Goal: Information Seeking & Learning: Understand process/instructions

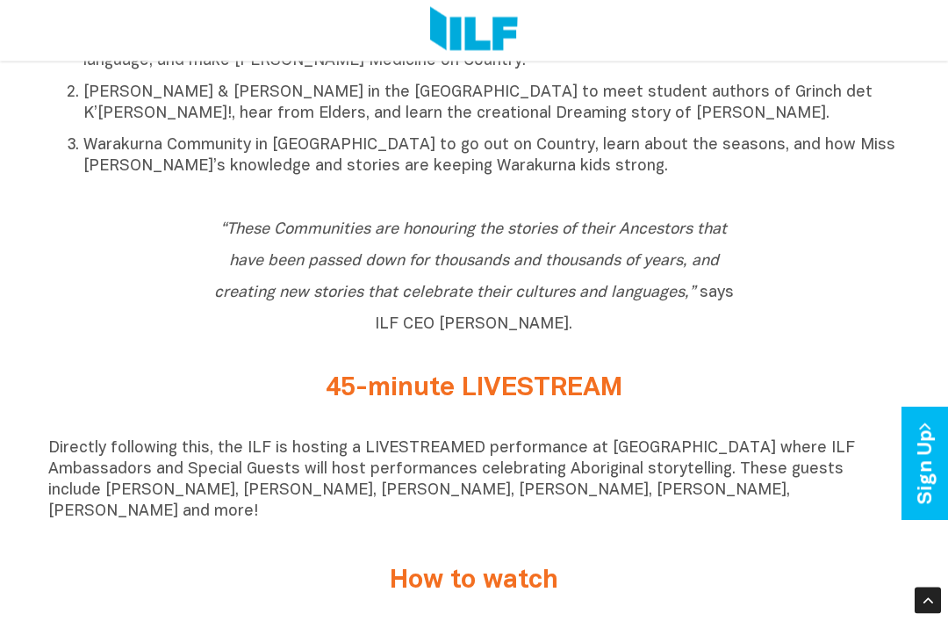
scroll to position [948, 0]
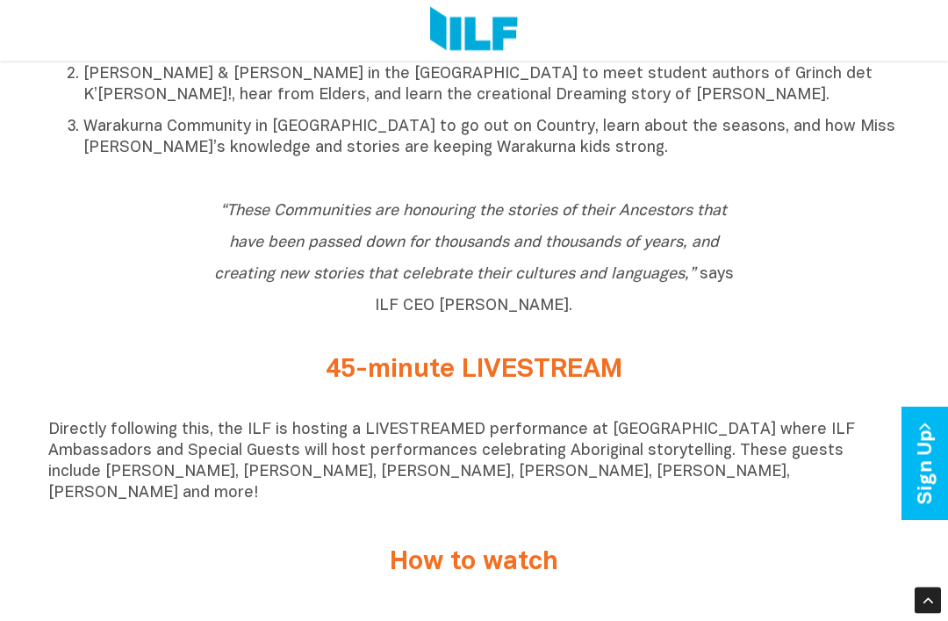
click at [584, 374] on h2 "45-minute LIVESTREAM" at bounding box center [475, 371] width 542 height 29
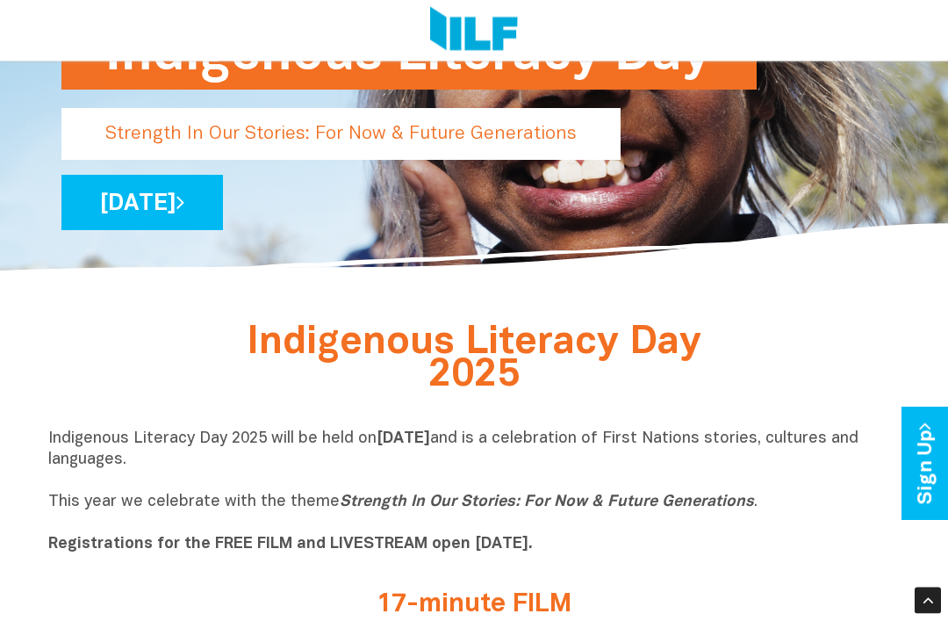
scroll to position [0, 0]
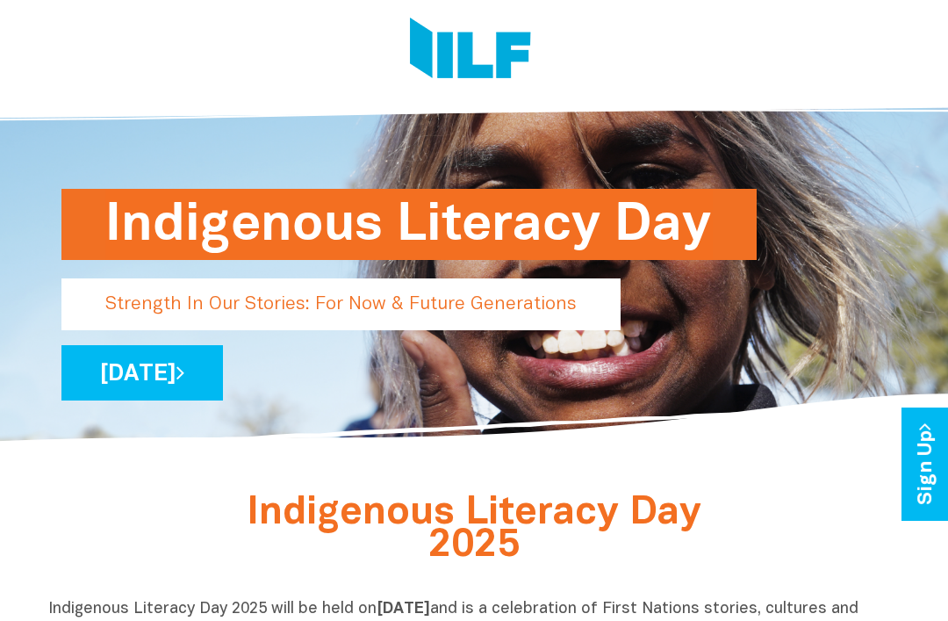
click at [223, 364] on link "[DATE]" at bounding box center [142, 372] width 162 height 55
click at [501, 53] on img at bounding box center [470, 51] width 121 height 66
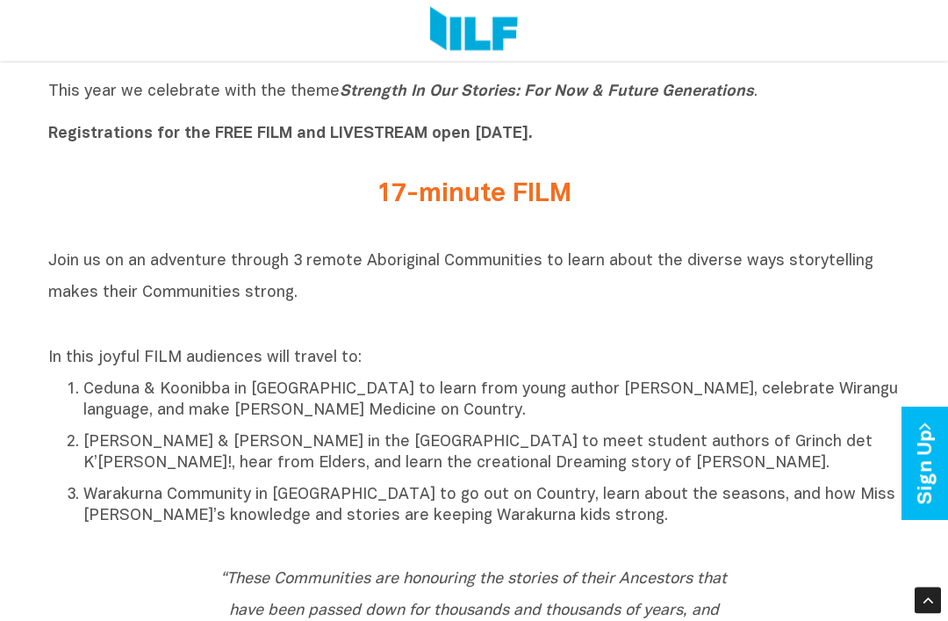
scroll to position [577, 0]
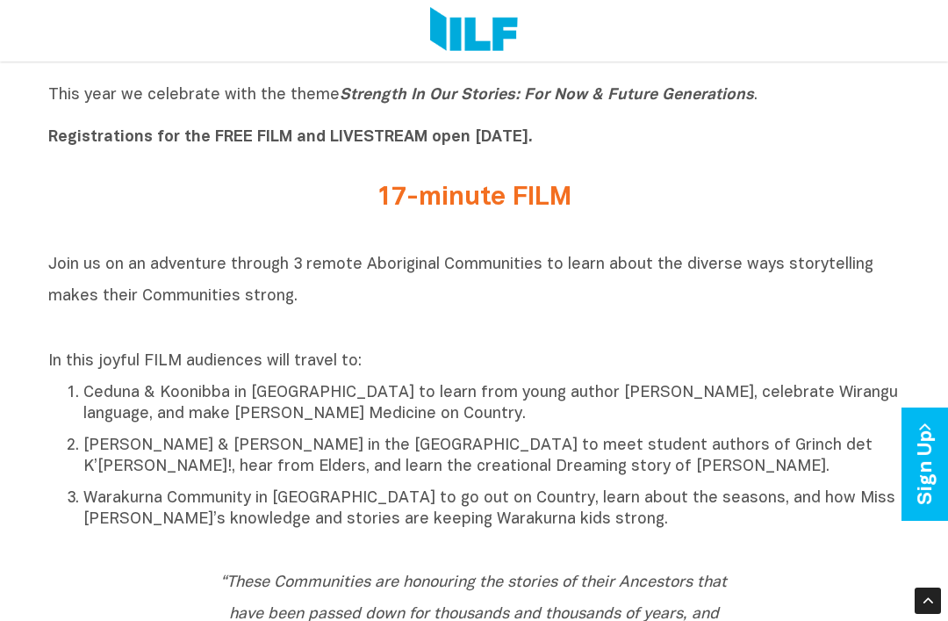
click at [512, 138] on b "Registrations for the FREE FILM and LIVESTREAM open [DATE]." at bounding box center [290, 137] width 485 height 15
click at [526, 182] on div "17-minute FILM" at bounding box center [474, 202] width 852 height 64
click at [506, 198] on h2 "17-minute FILM" at bounding box center [475, 198] width 542 height 29
click at [588, 92] on icon "Strength In Our Stories: For Now & Future Generations" at bounding box center [547, 95] width 414 height 15
click at [503, 179] on div "17-minute FILM" at bounding box center [474, 202] width 852 height 64
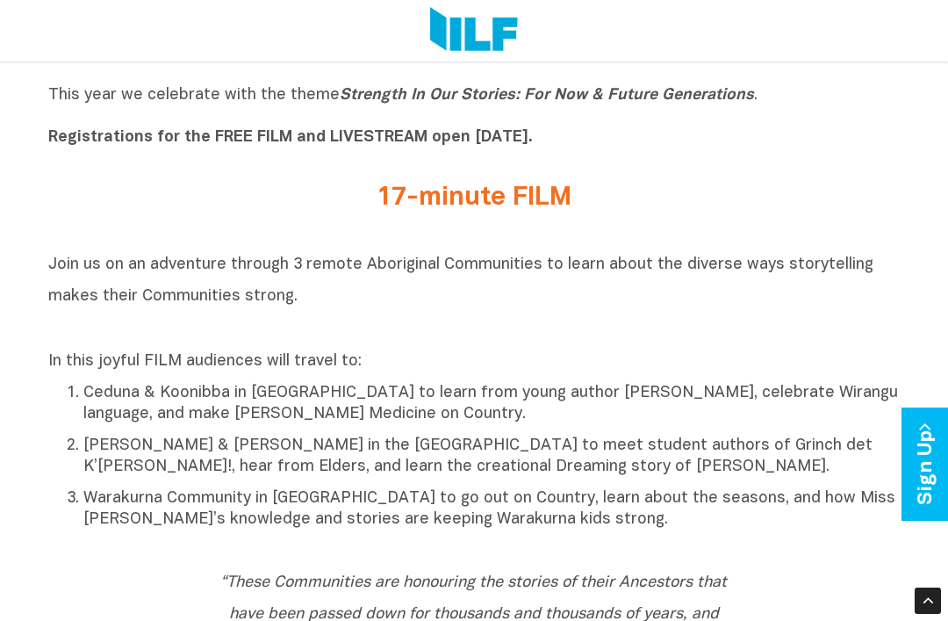
click at [466, 208] on h2 "17-minute FILM" at bounding box center [475, 198] width 542 height 29
click at [449, 200] on h2 "17-minute FILM" at bounding box center [475, 198] width 542 height 29
click at [360, 264] on span "Join us on an adventure through 3 remote Aboriginal Communities to learn about …" at bounding box center [460, 280] width 825 height 47
click at [270, 452] on p "[PERSON_NAME] & [PERSON_NAME] in the [GEOGRAPHIC_DATA] to meet student authors …" at bounding box center [491, 457] width 817 height 42
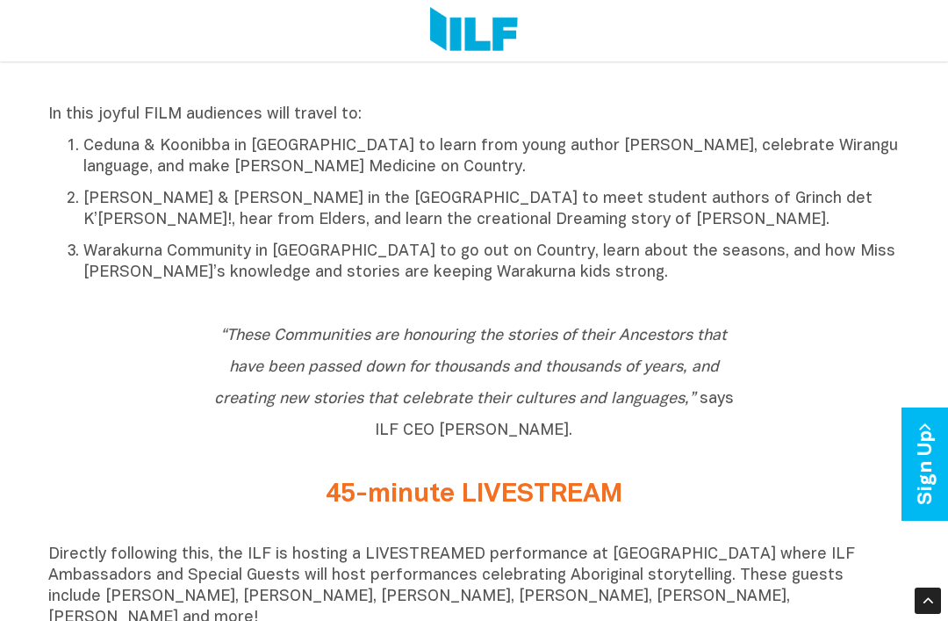
scroll to position [1024, 0]
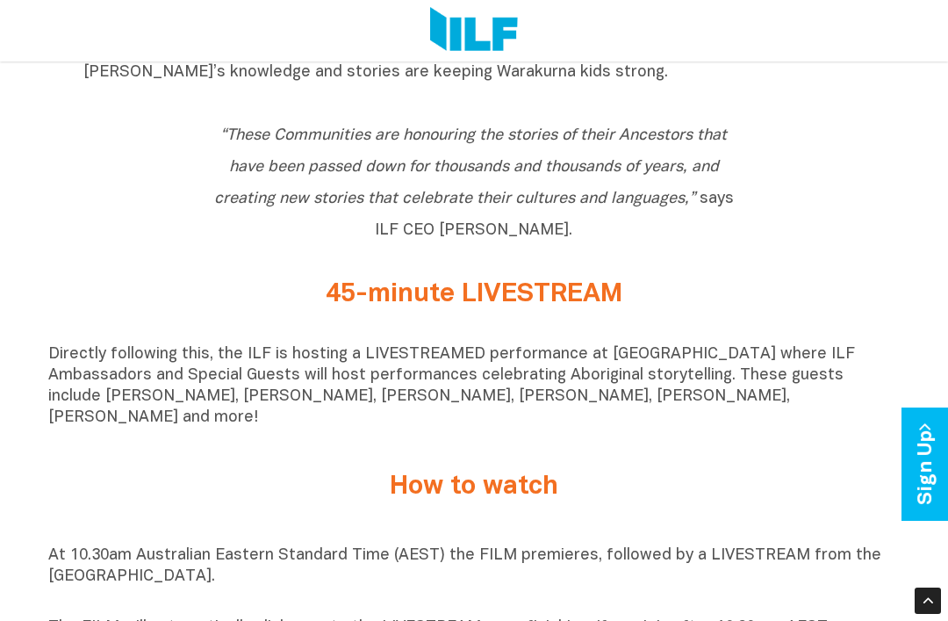
click at [515, 478] on h2 "How to watch" at bounding box center [475, 486] width 542 height 29
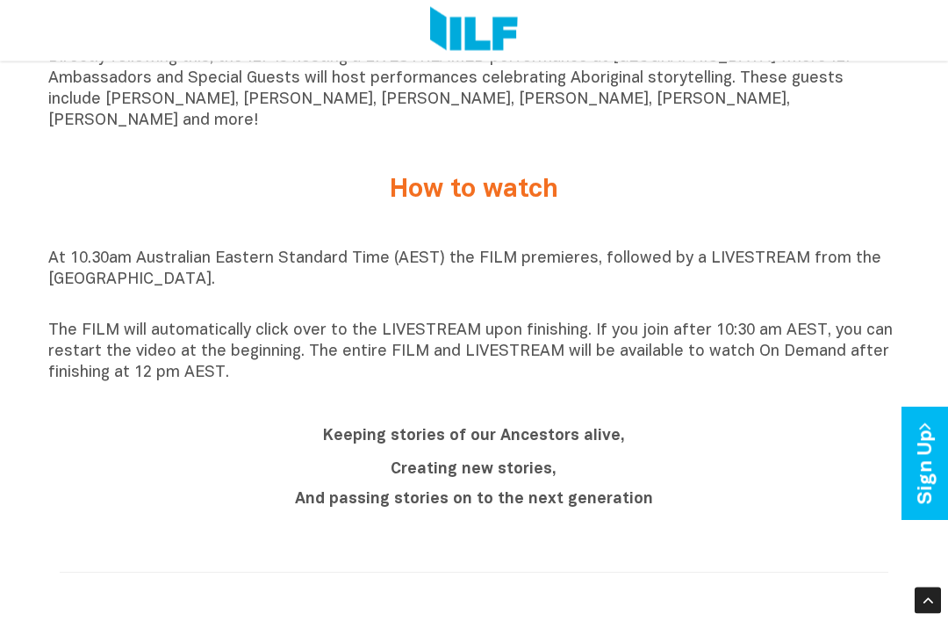
scroll to position [1317, 0]
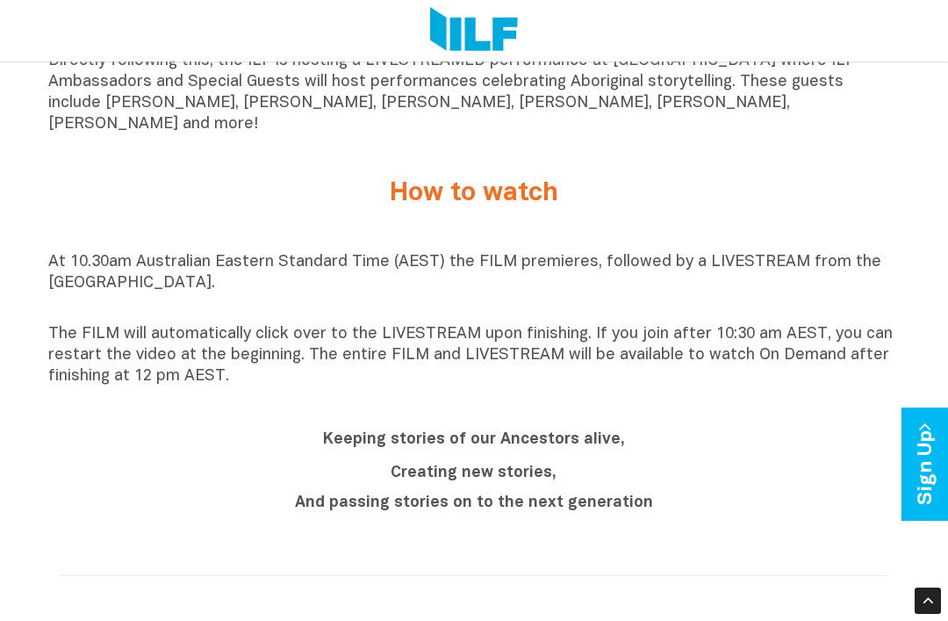
click at [648, 350] on p "The FILM will automatically click over to the LIVESTREAM upon finishing. If you…" at bounding box center [474, 355] width 852 height 63
click at [705, 328] on p "The FILM will automatically click over to the LIVESTREAM upon finishing. If you…" at bounding box center [474, 355] width 852 height 63
click at [789, 309] on div "At 10.30am Australian Eastern Standard Time (AEST) the FILM premieres, followed…" at bounding box center [474, 319] width 852 height 135
click at [811, 324] on p "The FILM will automatically click over to the LIVESTREAM upon finishing. If you…" at bounding box center [474, 355] width 852 height 63
click at [652, 427] on h2 "Keeping stories of our Ancestors alive," at bounding box center [475, 438] width 542 height 32
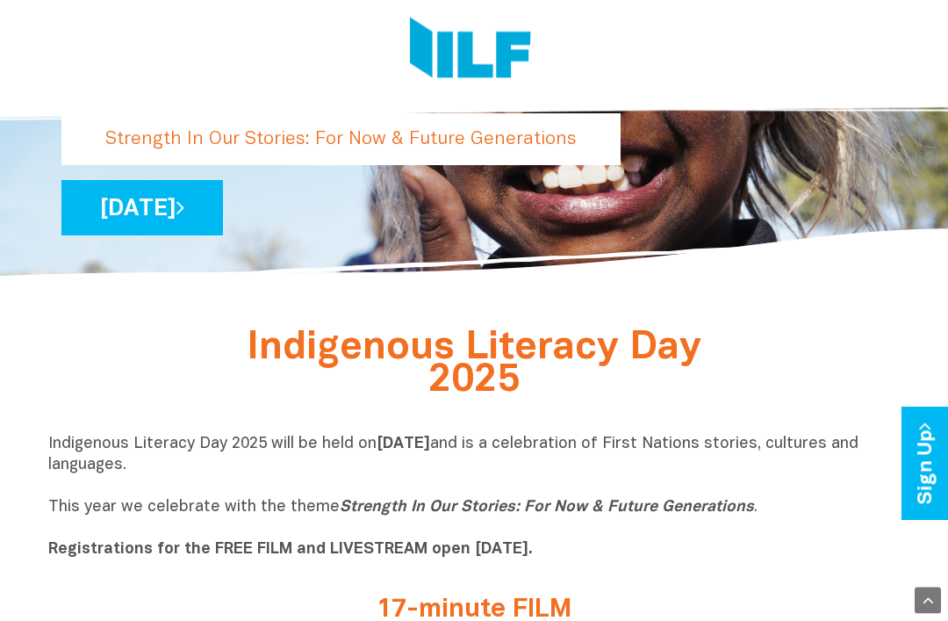
scroll to position [0, 0]
